Goal: Task Accomplishment & Management: Use online tool/utility

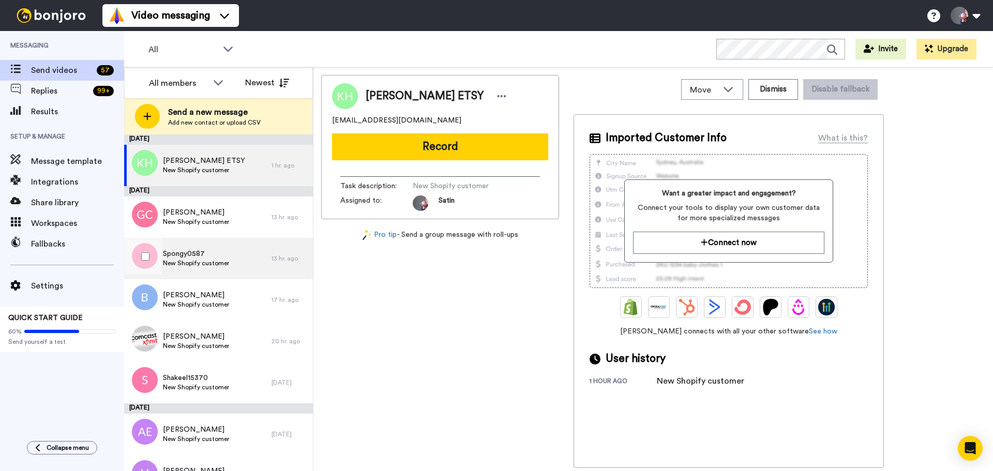
click at [258, 261] on div "Spongy0587 New Shopify customer" at bounding box center [197, 258] width 147 height 41
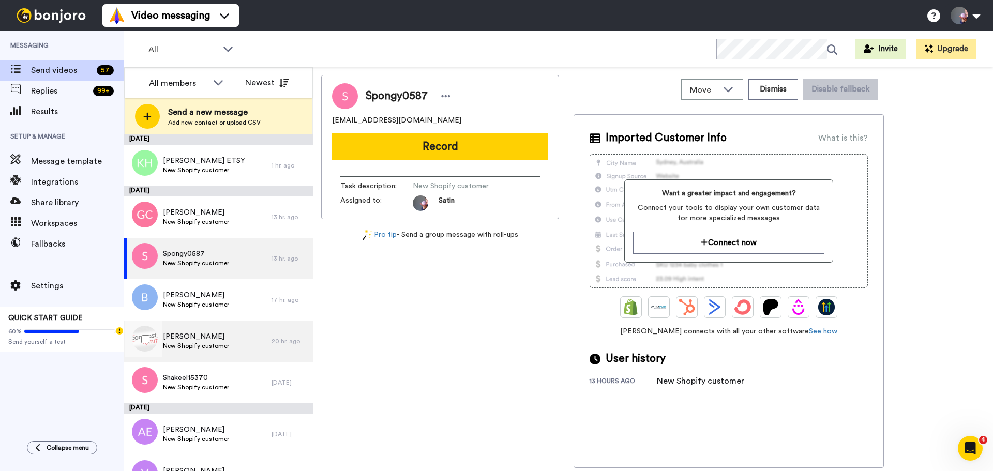
click at [213, 351] on div "[PERSON_NAME] Host New Shopify customer" at bounding box center [197, 341] width 147 height 41
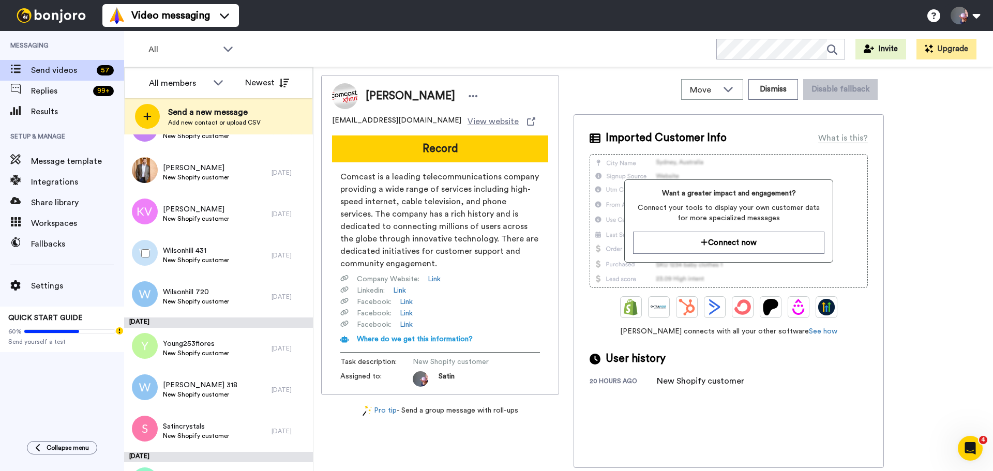
scroll to position [362, 0]
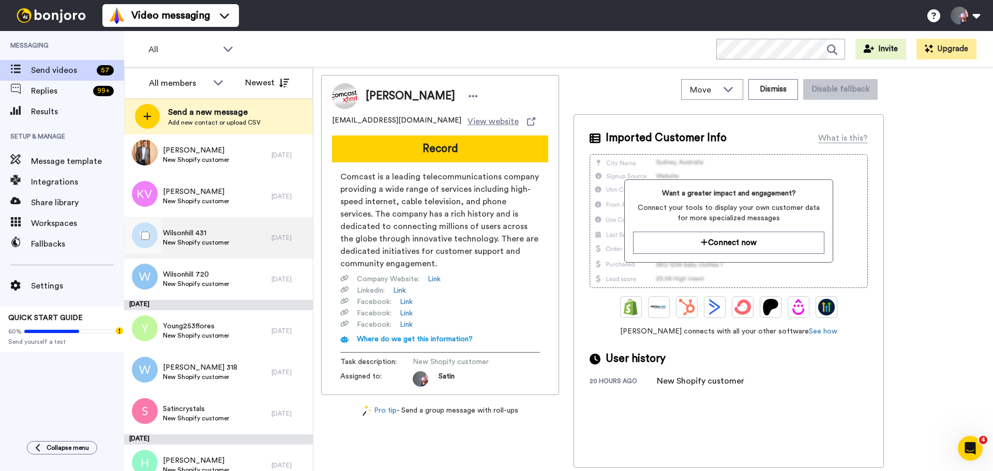
click at [185, 235] on span "Wilsonhill 431" at bounding box center [196, 233] width 66 height 10
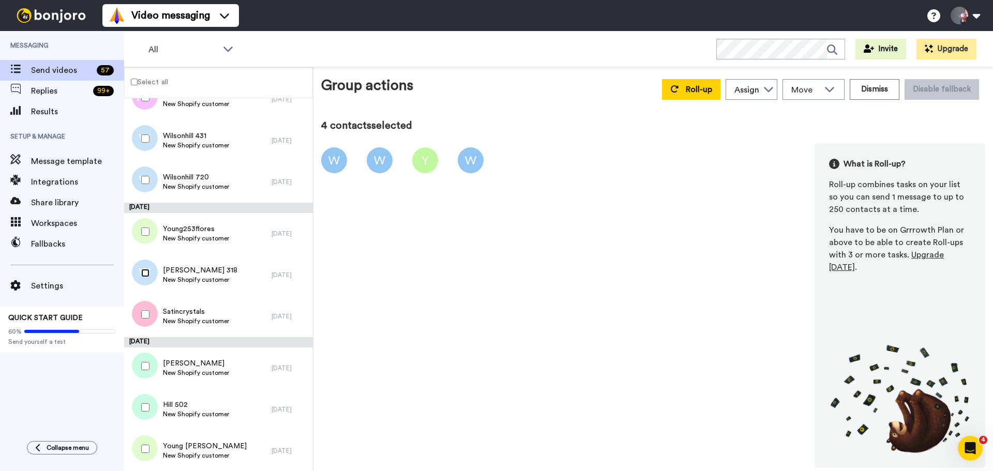
scroll to position [517, 0]
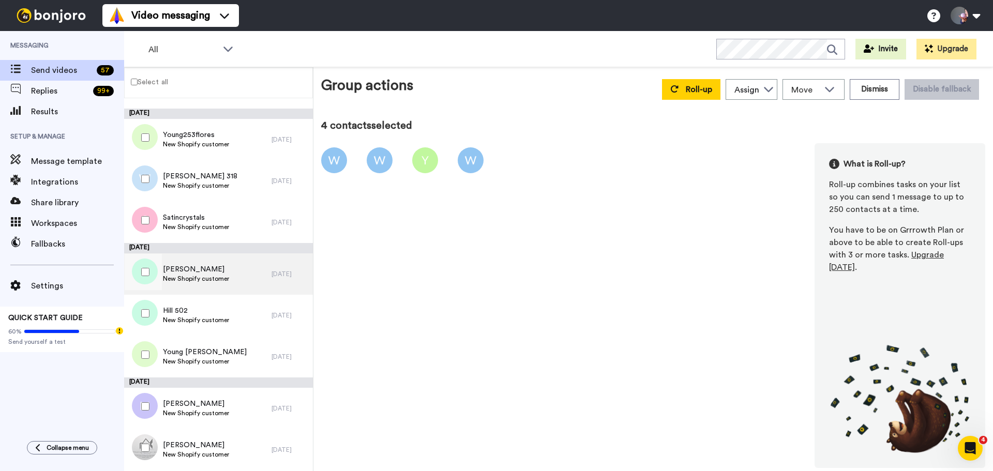
click at [204, 280] on span "New Shopify customer" at bounding box center [196, 279] width 66 height 8
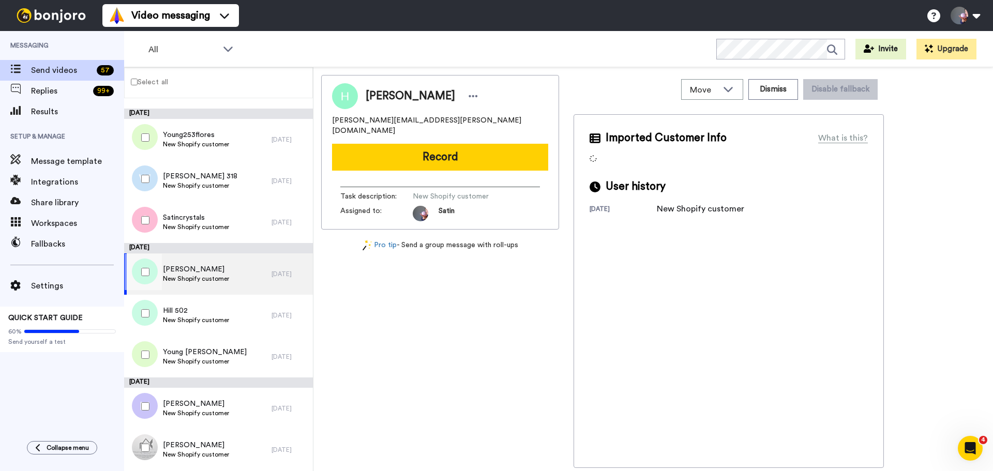
click at [204, 280] on span "New Shopify customer" at bounding box center [196, 279] width 66 height 8
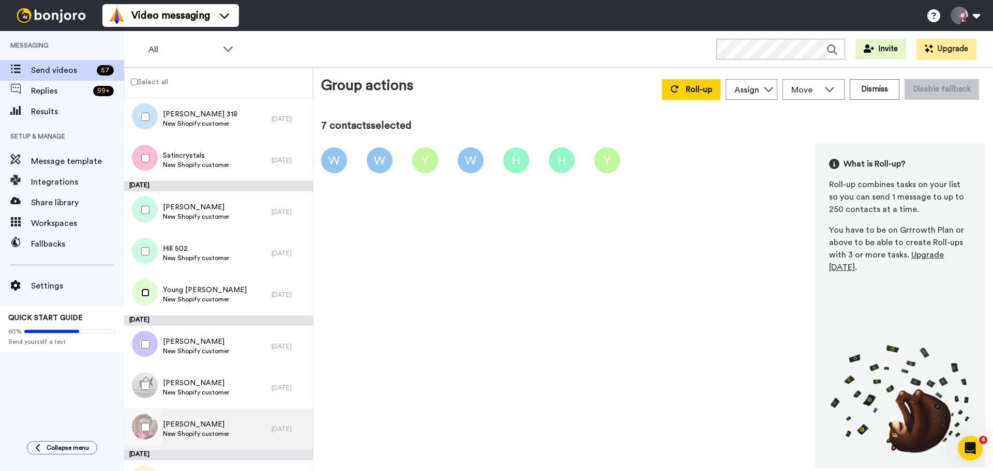
scroll to position [672, 0]
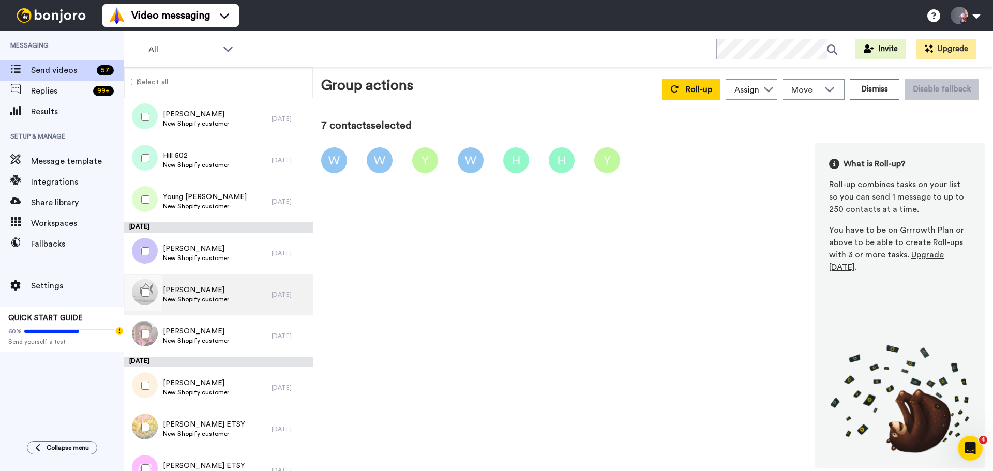
click at [234, 296] on div "[PERSON_NAME] New Shopify customer" at bounding box center [197, 294] width 147 height 41
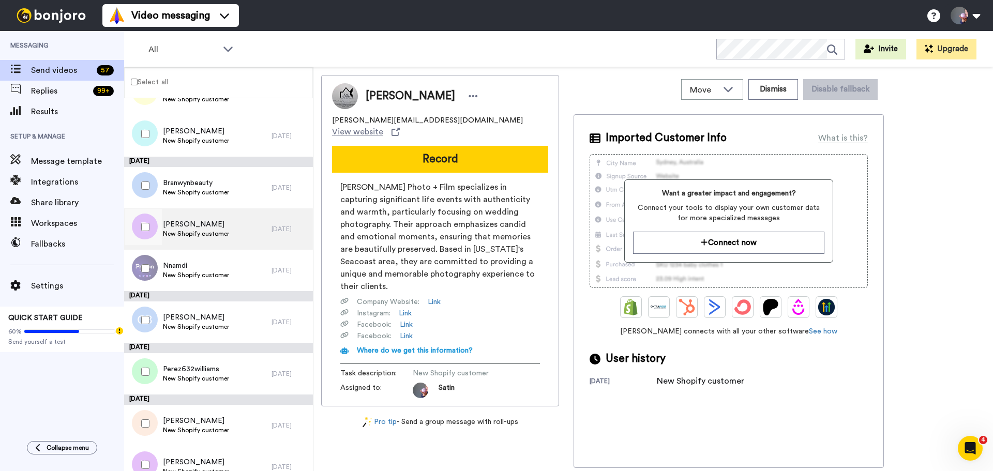
scroll to position [1551, 0]
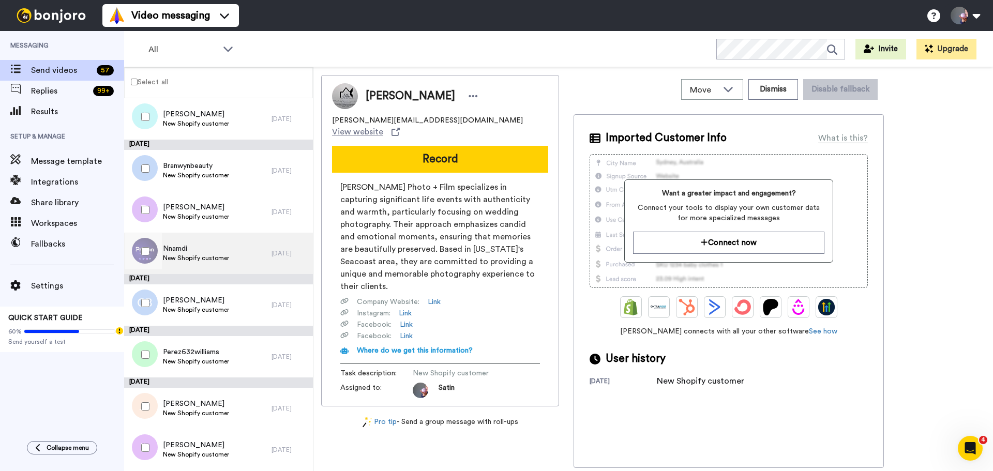
click at [230, 263] on div "Nnamdi New Shopify customer" at bounding box center [197, 253] width 147 height 41
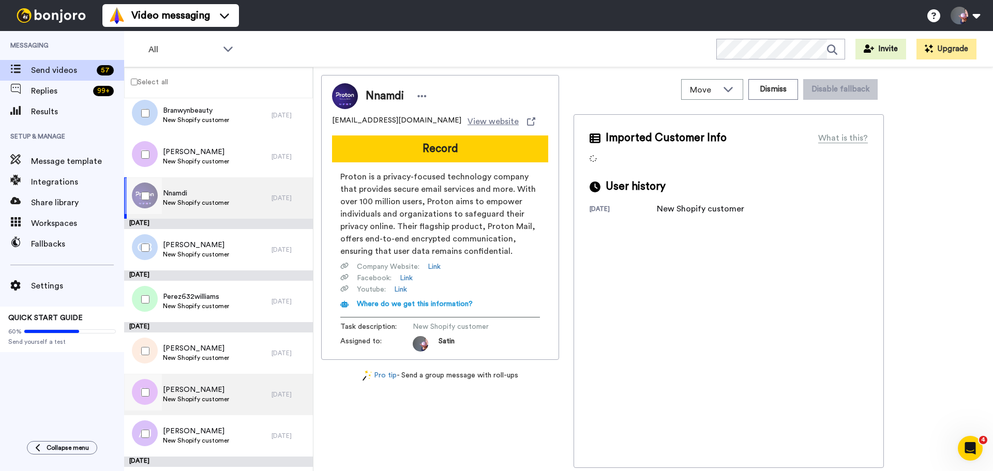
scroll to position [1706, 0]
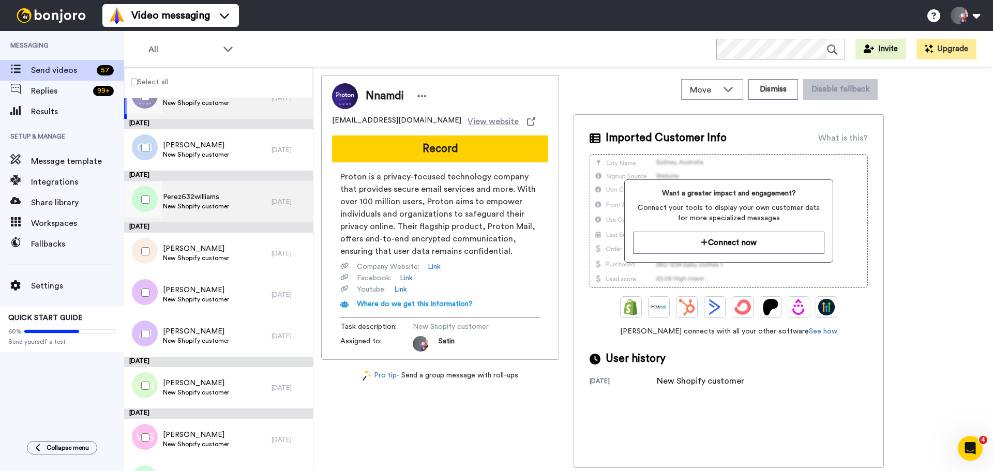
click at [230, 200] on div "Perez632williams New Shopify customer" at bounding box center [197, 201] width 147 height 41
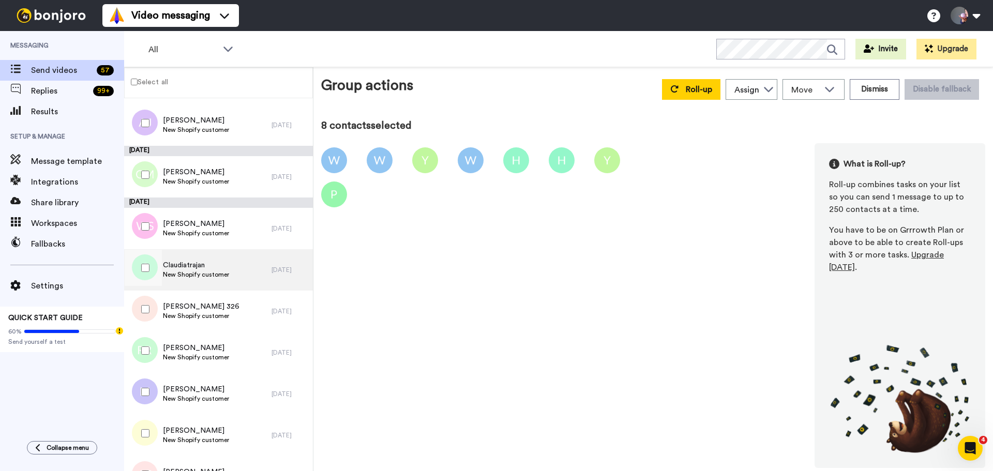
scroll to position [2016, 0]
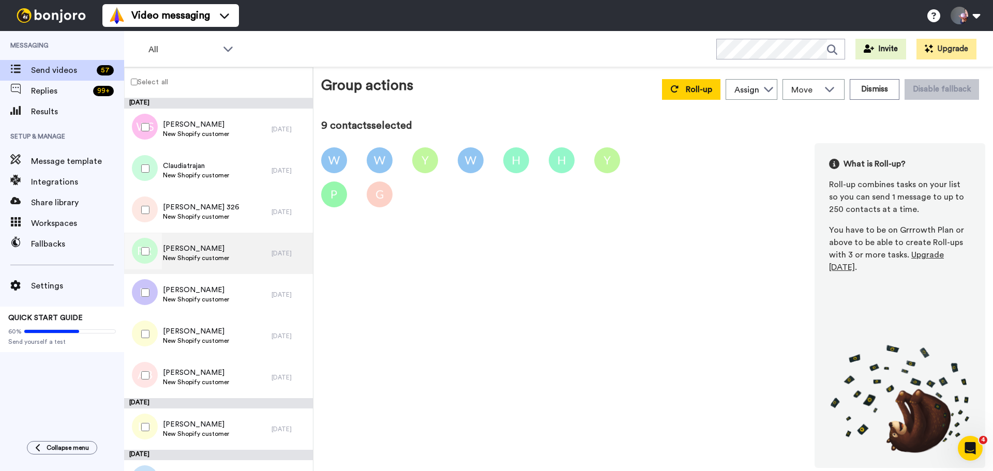
click at [176, 254] on span "New Shopify customer" at bounding box center [196, 258] width 66 height 8
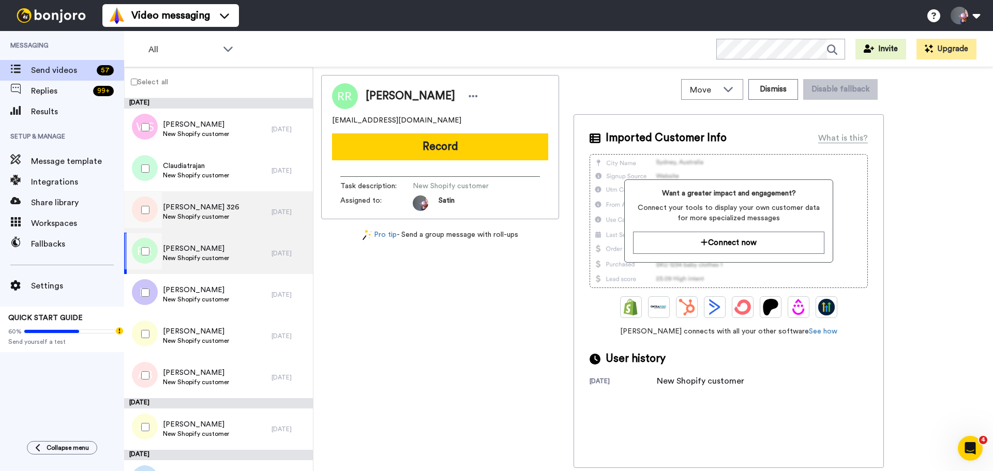
click at [199, 203] on span "[PERSON_NAME] 326" at bounding box center [201, 207] width 77 height 10
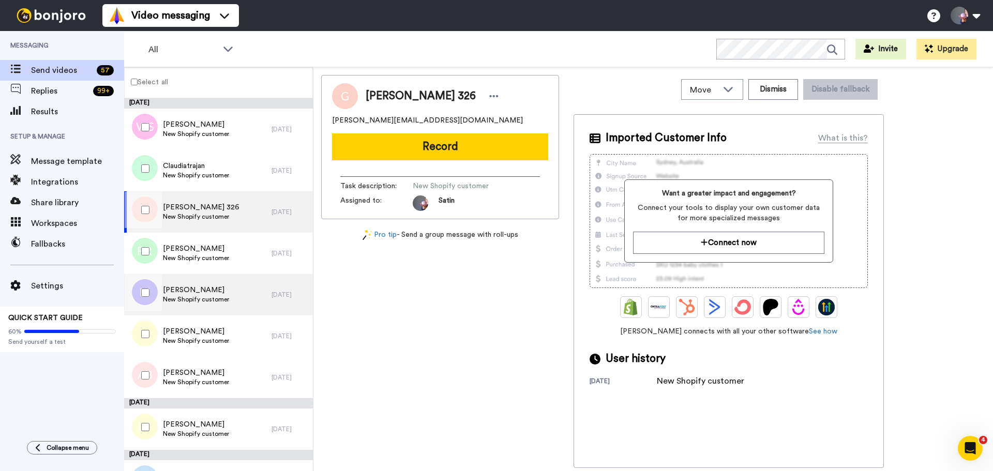
click at [204, 293] on span "[PERSON_NAME]" at bounding box center [196, 290] width 66 height 10
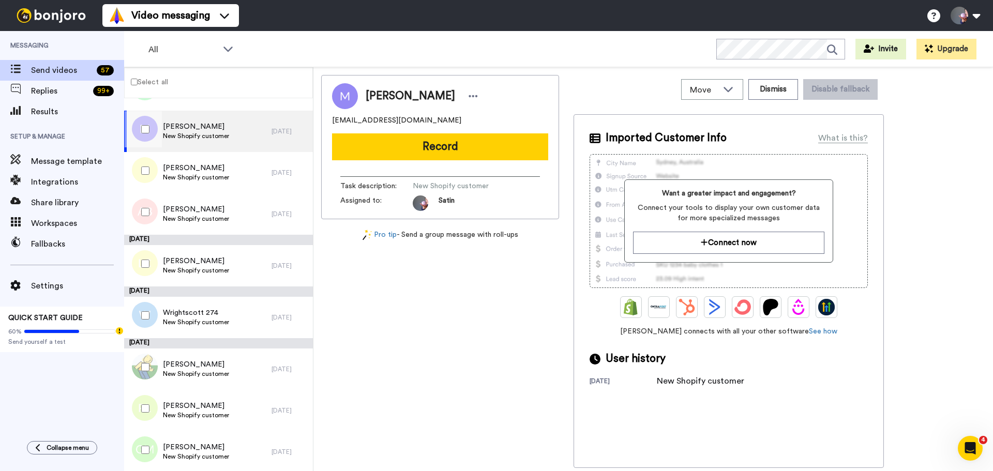
scroll to position [2181, 0]
click at [210, 220] on span "New Shopify customer" at bounding box center [196, 217] width 66 height 8
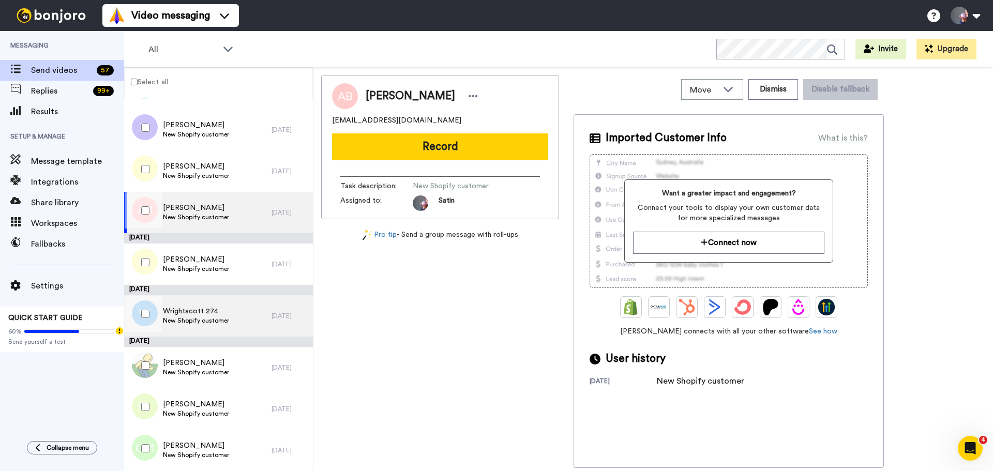
click at [183, 315] on span "Wrightscott 274" at bounding box center [196, 311] width 66 height 10
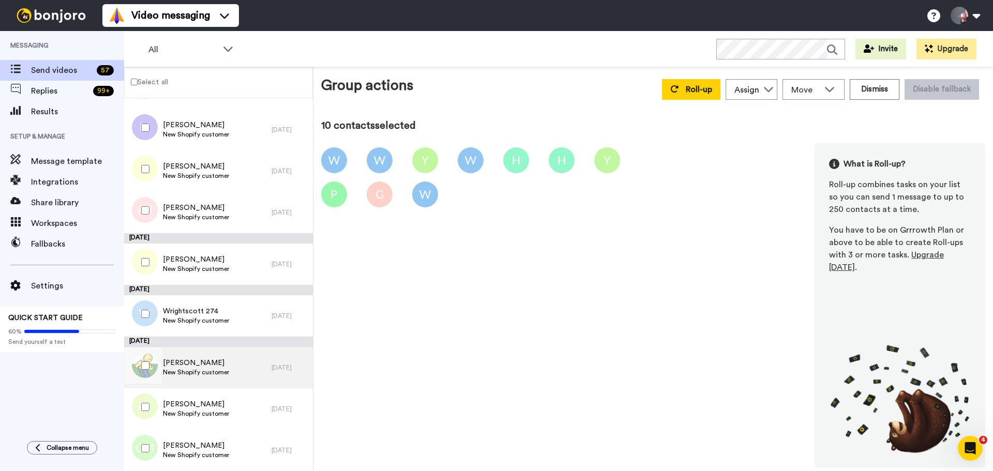
click at [193, 363] on span "[PERSON_NAME]" at bounding box center [196, 363] width 66 height 10
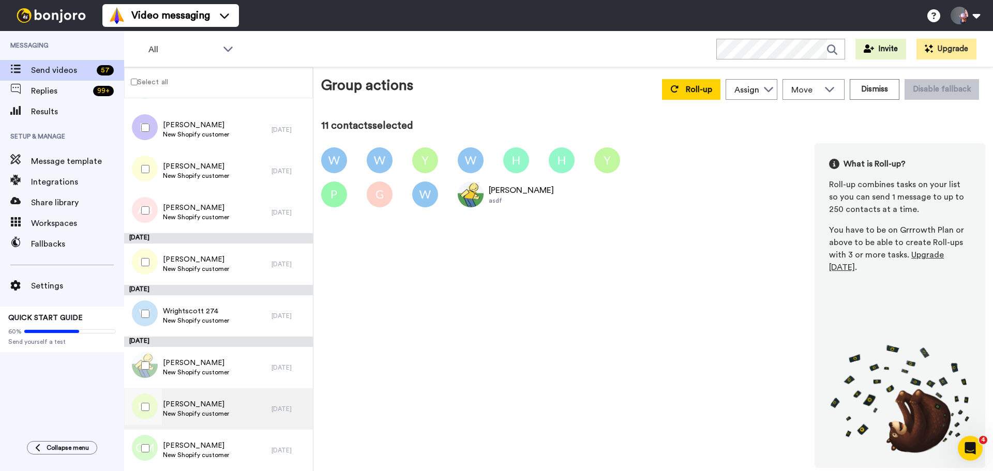
click at [218, 408] on span "[PERSON_NAME]" at bounding box center [196, 404] width 66 height 10
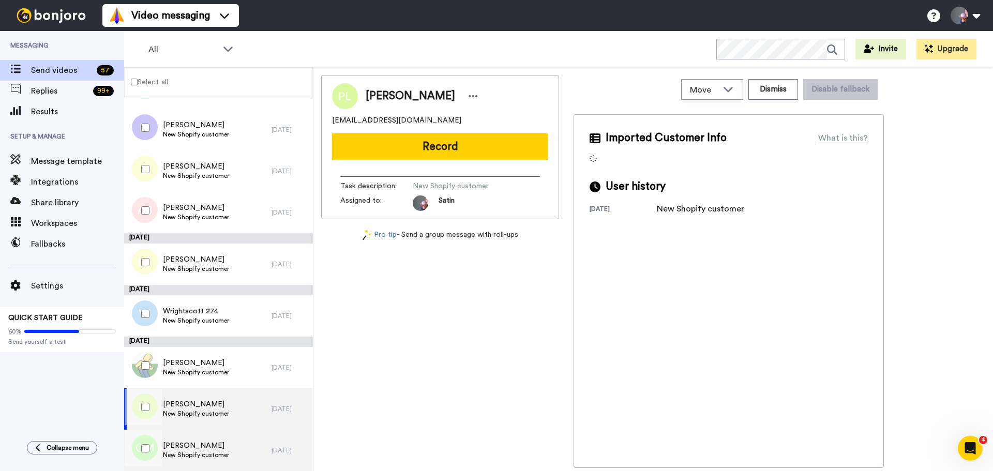
click at [215, 451] on span "New Shopify customer" at bounding box center [196, 455] width 66 height 8
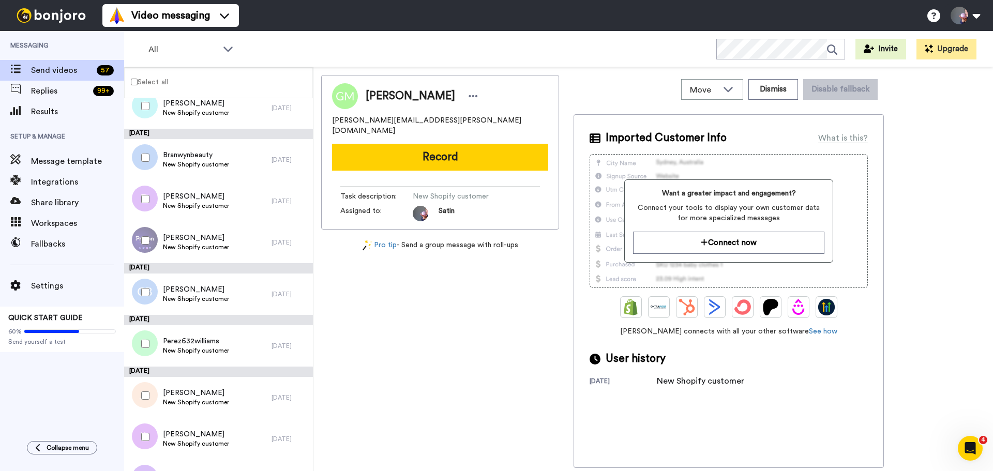
scroll to position [1561, 0]
click at [775, 94] on button "Dismiss" at bounding box center [773, 89] width 50 height 21
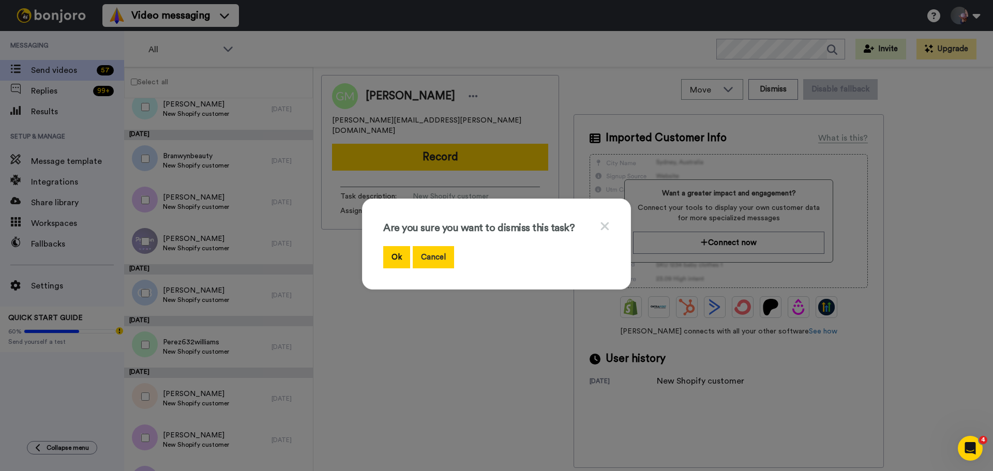
click at [438, 253] on button "Cancel" at bounding box center [433, 257] width 41 height 22
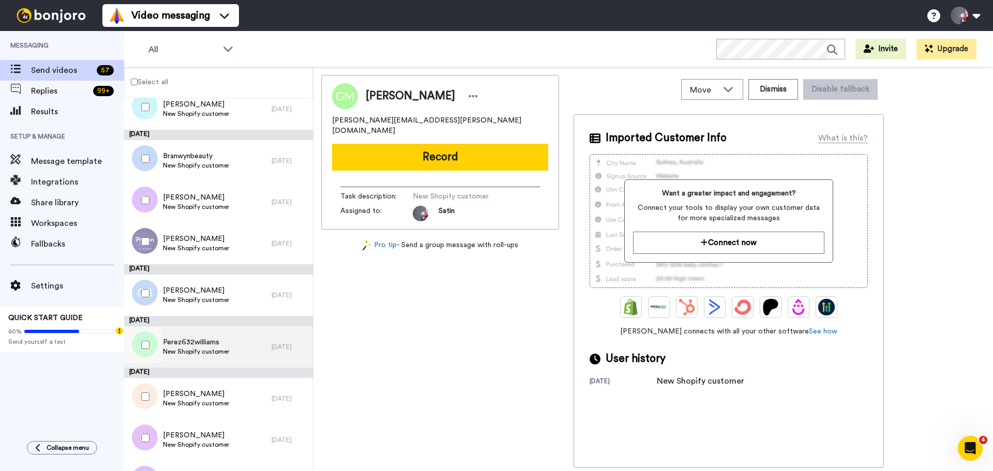
click at [191, 341] on span "Perez632williams" at bounding box center [196, 342] width 66 height 10
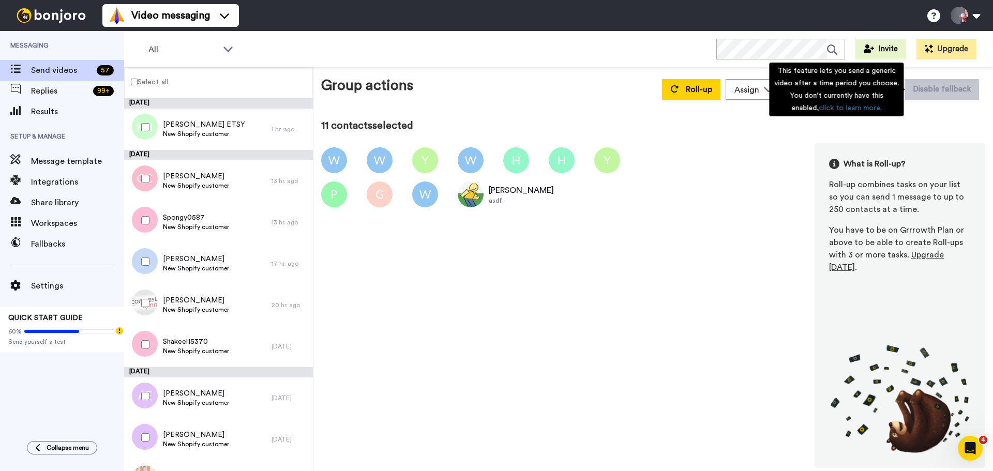
click at [881, 92] on div "This feature lets you send a generic video after a time period you choose. You …" at bounding box center [836, 90] width 134 height 54
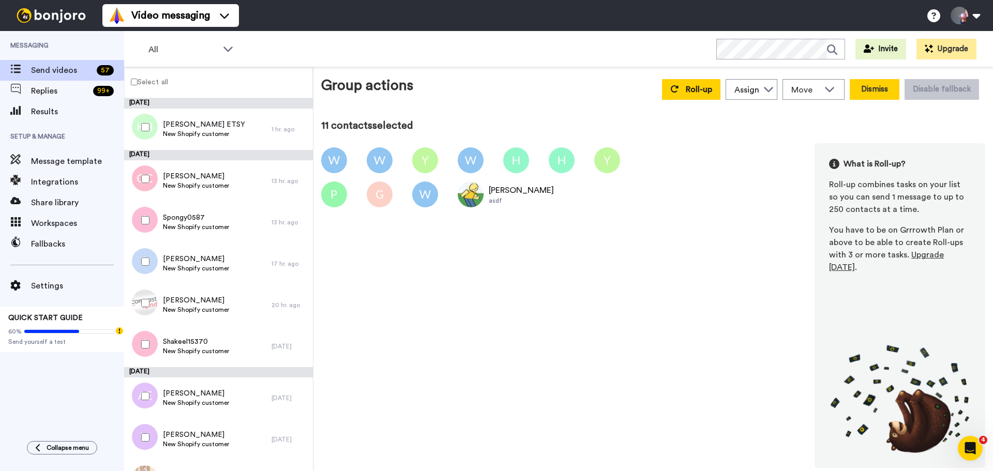
click at [890, 89] on button "Dismiss" at bounding box center [874, 89] width 50 height 21
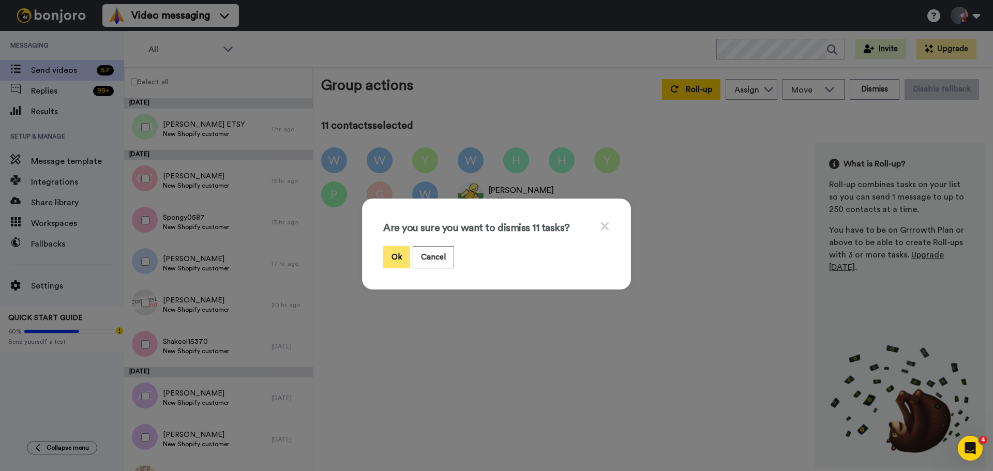
click at [391, 257] on button "Ok" at bounding box center [396, 257] width 27 height 22
